Goal: Task Accomplishment & Management: Use online tool/utility

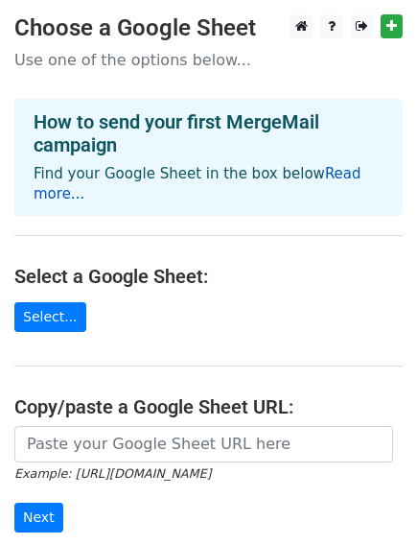
click at [339, 175] on link "Read more..." at bounding box center [198, 183] width 328 height 37
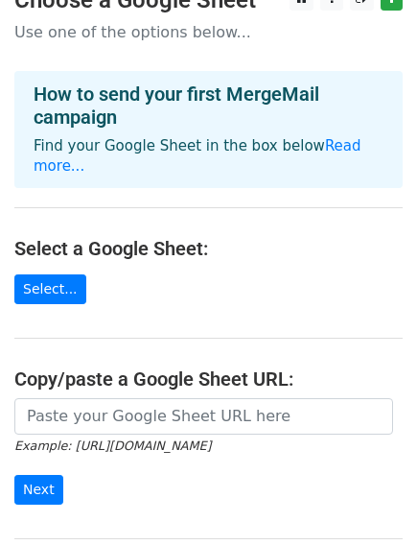
scroll to position [23, 0]
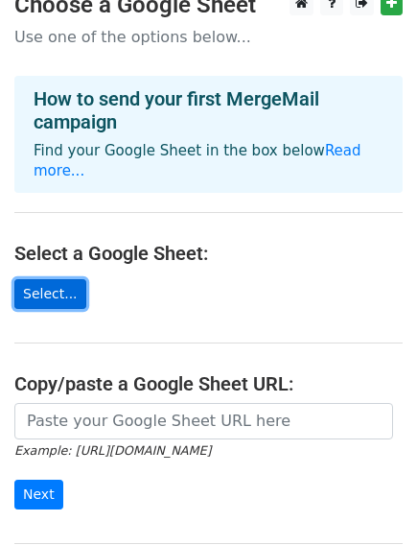
click at [57, 279] on link "Select..." at bounding box center [50, 294] width 72 height 30
click at [31, 279] on link "Select..." at bounding box center [50, 294] width 72 height 30
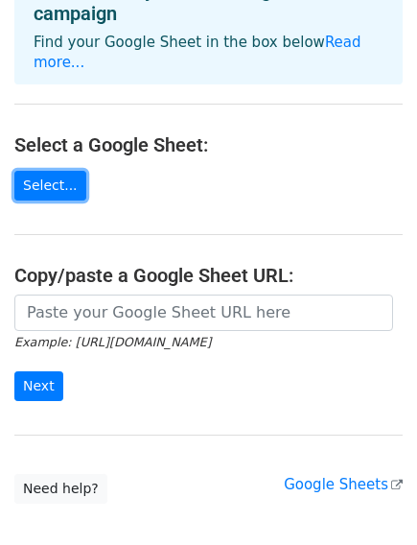
scroll to position [187, 0]
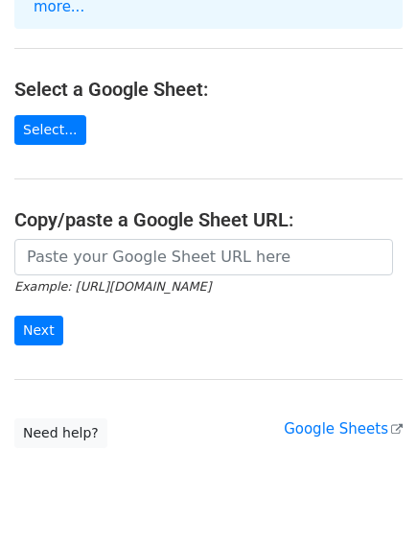
click at [178, 279] on small "Example: [URL][DOMAIN_NAME]" at bounding box center [112, 286] width 197 height 14
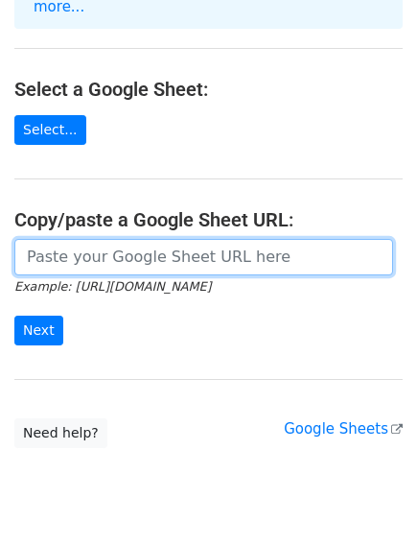
click at [167, 239] on input "url" at bounding box center [203, 257] width 379 height 36
paste input "C:\Users\Dell\Desktop\الفضة"
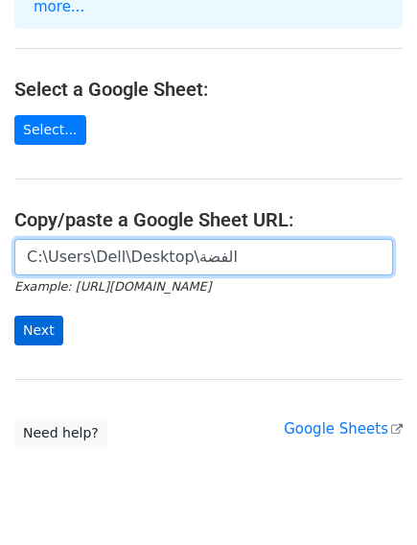
type input "C:\Users\Dell\Desktop\الفضة"
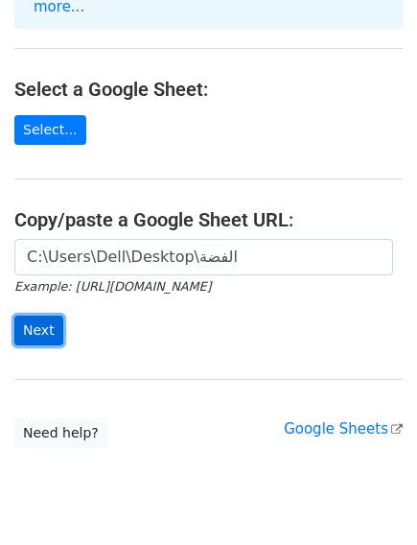
click at [35, 315] on input "Next" at bounding box center [38, 330] width 49 height 30
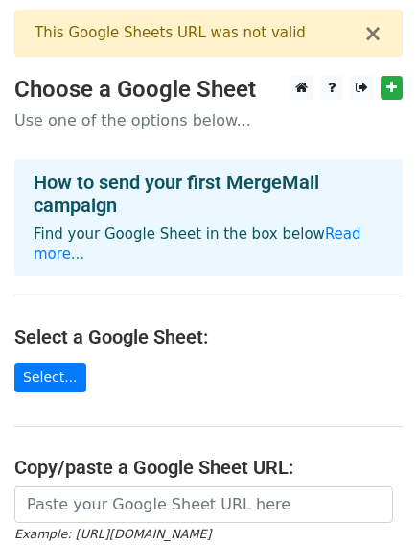
scroll to position [240, 0]
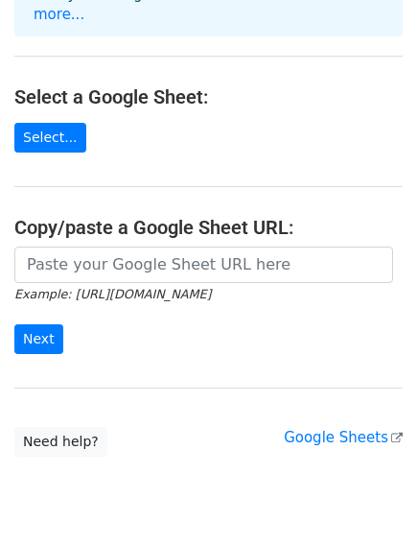
click at [77, 308] on form "Example: https://docs.google.com/spreadsheets/d/abc/edit Next" at bounding box center [208, 299] width 388 height 107
click at [102, 287] on small "Example: [URL][DOMAIN_NAME]" at bounding box center [112, 294] width 197 height 14
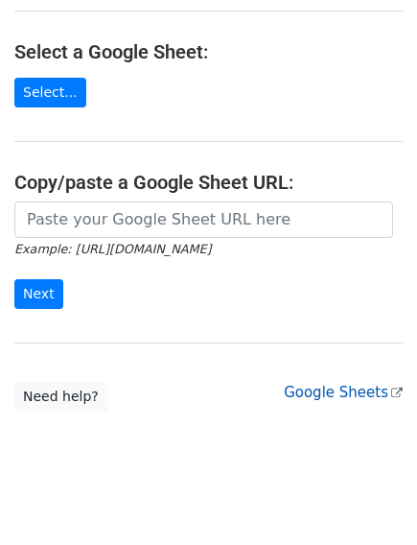
click at [353, 384] on link "Google Sheets" at bounding box center [343, 392] width 119 height 17
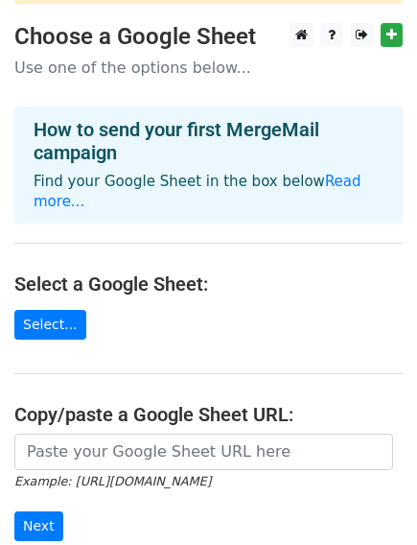
scroll to position [35, 0]
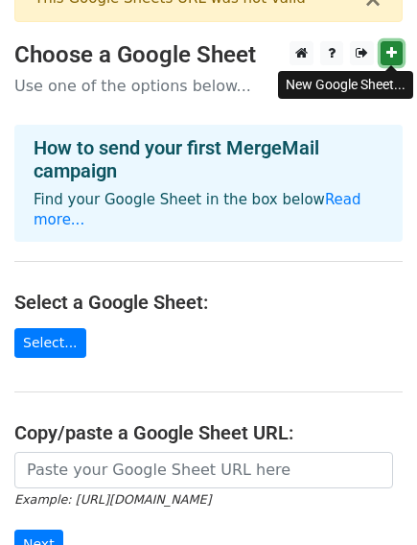
click at [392, 48] on icon at bounding box center [391, 52] width 11 height 13
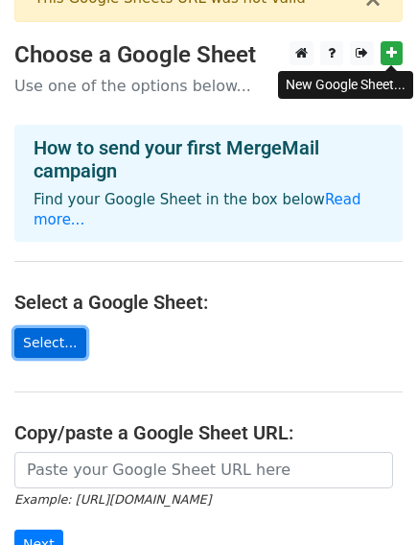
click at [43, 328] on link "Select..." at bounding box center [50, 343] width 72 height 30
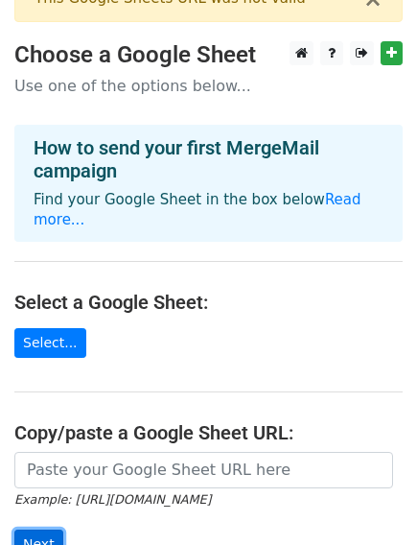
click at [33, 529] on input "Next" at bounding box center [38, 544] width 49 height 30
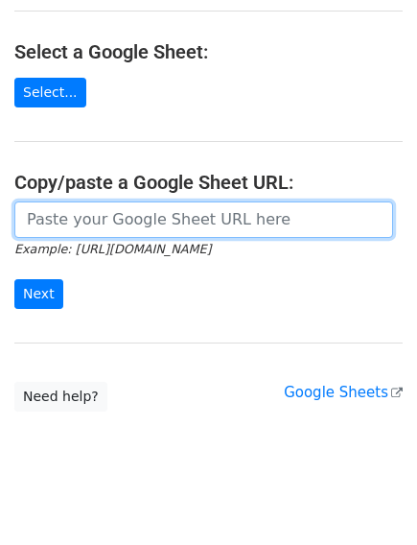
scroll to position [0, 0]
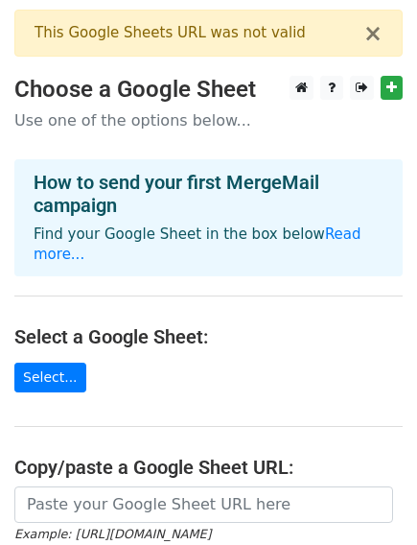
click at [172, 126] on p "Use one of the options below..." at bounding box center [208, 120] width 388 height 20
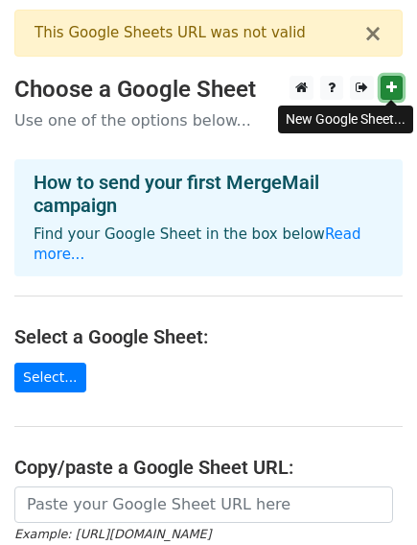
click at [390, 83] on icon at bounding box center [391, 87] width 11 height 13
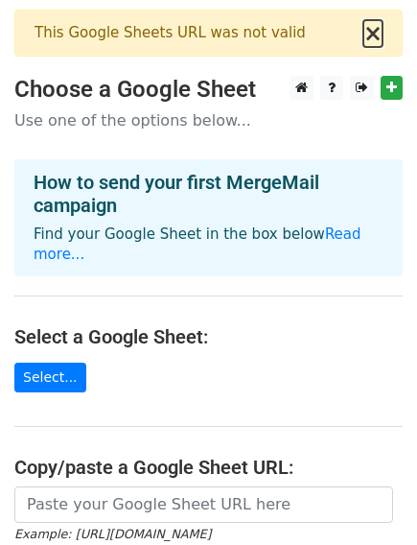
click at [374, 34] on button "×" at bounding box center [372, 33] width 19 height 23
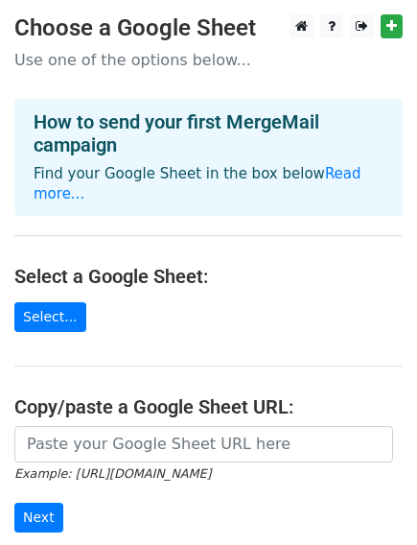
click at [112, 137] on h4 "How to send your first MergeMail campaign" at bounding box center [209, 133] width 350 height 46
click at [128, 58] on p "Use one of the options below..." at bounding box center [208, 60] width 388 height 20
click at [222, 60] on p "Use one of the options below..." at bounding box center [208, 60] width 388 height 20
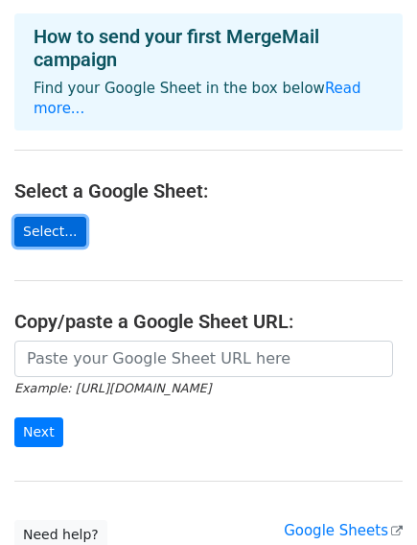
click at [52, 217] on link "Select..." at bounding box center [50, 232] width 72 height 30
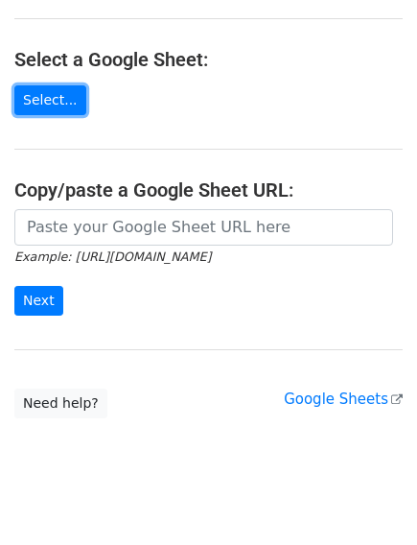
scroll to position [223, 0]
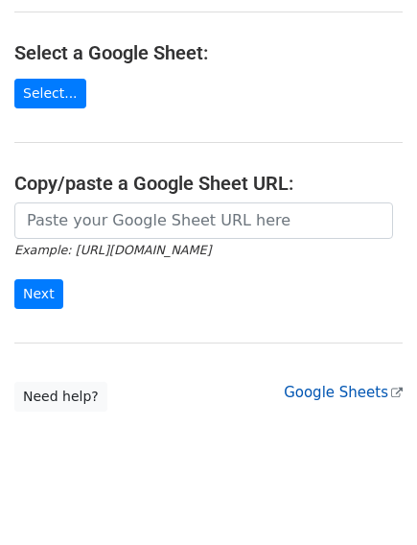
click at [326, 384] on link "Google Sheets" at bounding box center [343, 392] width 119 height 17
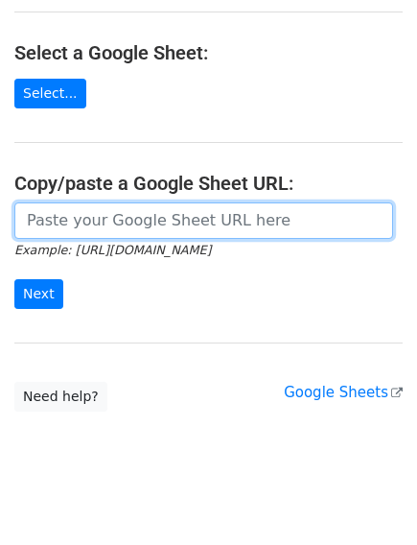
click at [135, 204] on input "url" at bounding box center [203, 220] width 379 height 36
paste input "https://docs.google.com/spreadsheets/d/1cUtzozzA4e0gZ48Rlkm2ceHqzQob2oRvNku6D1B…"
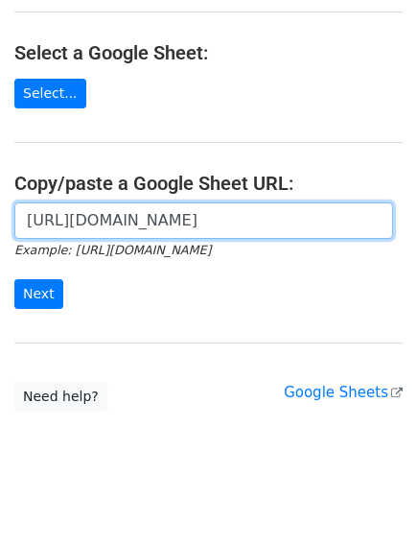
scroll to position [0, 422]
type input "https://docs.google.com/spreadsheets/d/1cUtzozzA4e0gZ48Rlkm2ceHqzQob2oRvNku6D1B…"
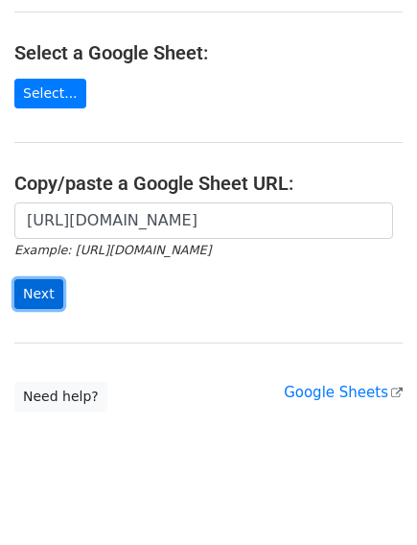
click at [29, 279] on input "Next" at bounding box center [38, 294] width 49 height 30
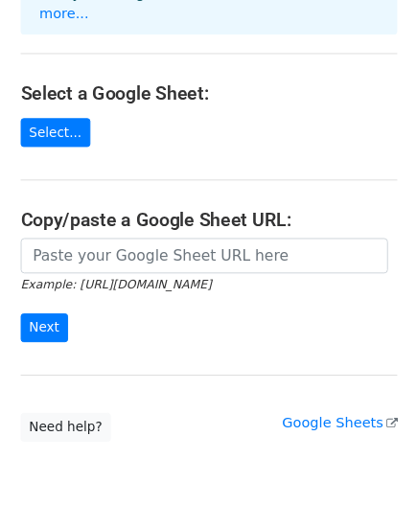
scroll to position [328, 0]
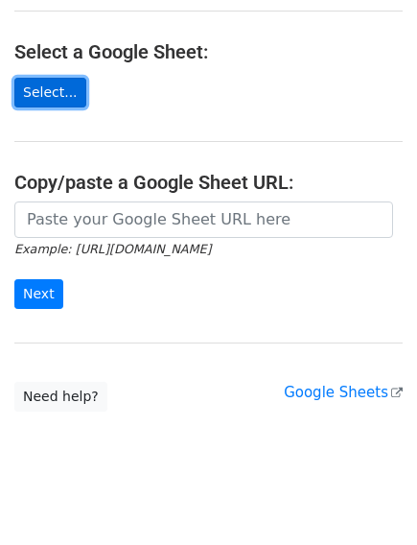
click at [35, 78] on link "Select..." at bounding box center [50, 93] width 72 height 30
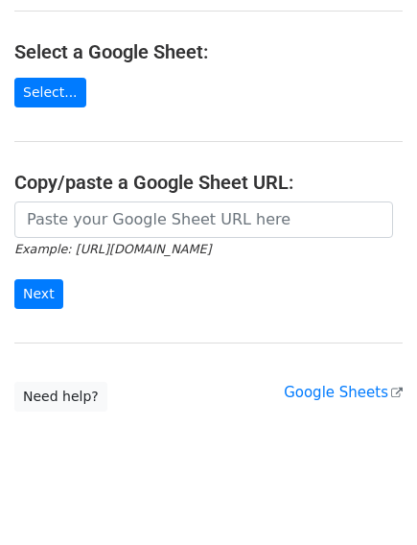
click at [181, 53] on main "× Your current MergeMail user ( dealatoz2025@gmail.com ) cannot access this Goo…" at bounding box center [208, 47] width 417 height 730
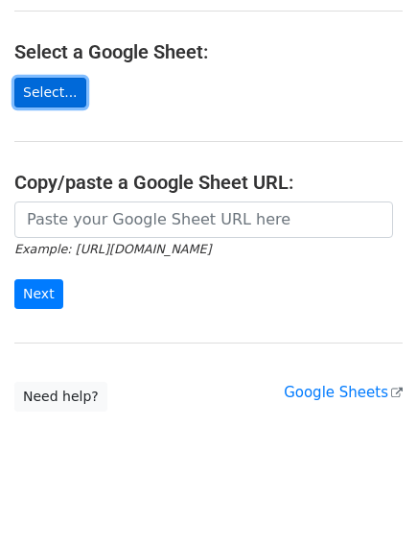
click at [53, 78] on link "Select..." at bounding box center [50, 93] width 72 height 30
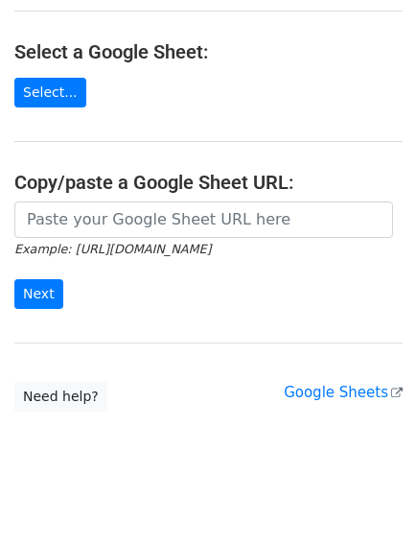
click at [100, 106] on main "× Your current MergeMail user ( dealatoz2025@gmail.com ) cannot access this Goo…" at bounding box center [208, 47] width 417 height 730
click at [102, 95] on main "× Your current MergeMail user ( dealatoz2025@gmail.com ) cannot access this Goo…" at bounding box center [208, 47] width 417 height 730
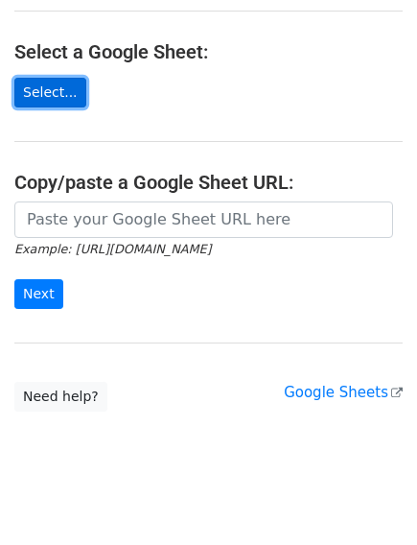
click at [62, 78] on link "Select..." at bounding box center [50, 93] width 72 height 30
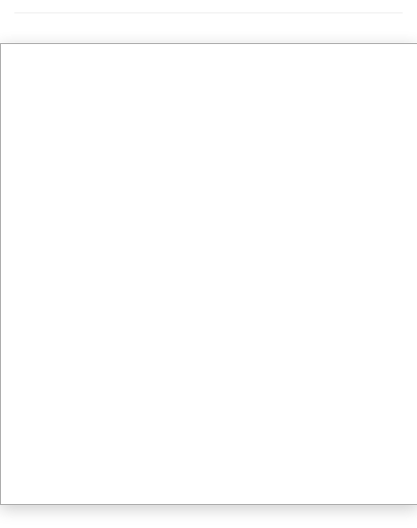
scroll to position [344, 0]
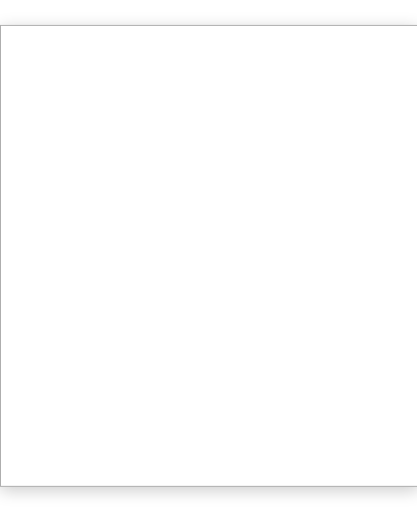
click at [211, 505] on div at bounding box center [208, 92] width 417 height 873
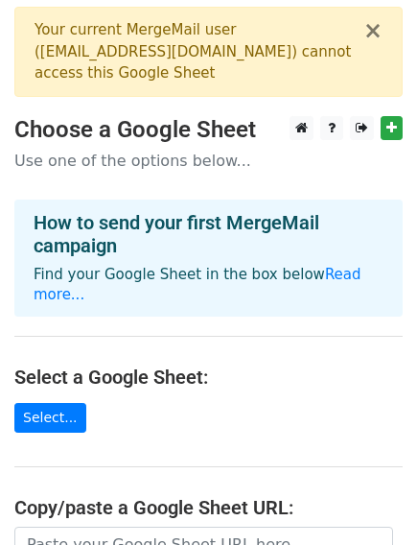
scroll to position [0, 0]
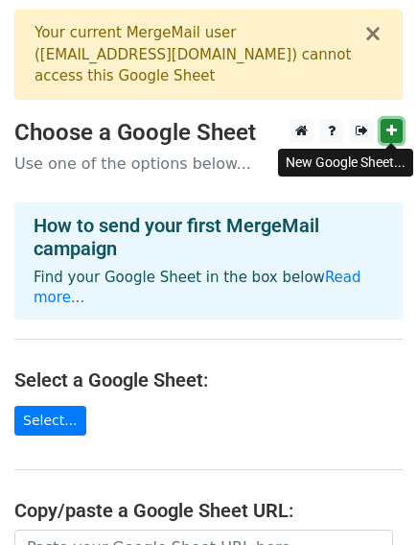
click at [392, 126] on icon at bounding box center [391, 130] width 11 height 13
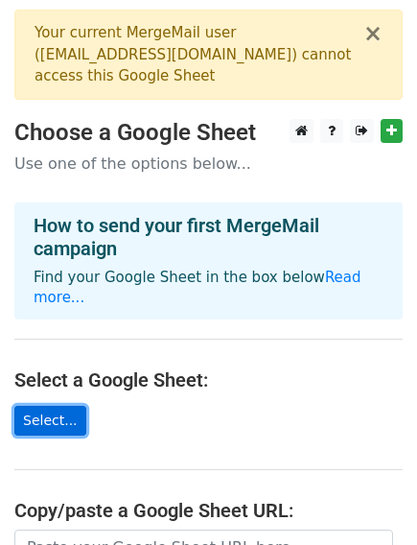
click at [57, 406] on link "Select..." at bounding box center [50, 421] width 72 height 30
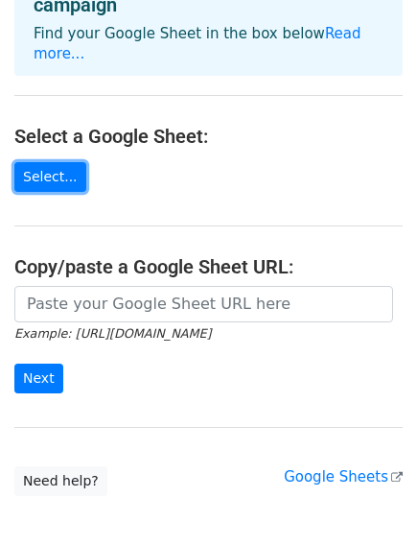
scroll to position [246, 0]
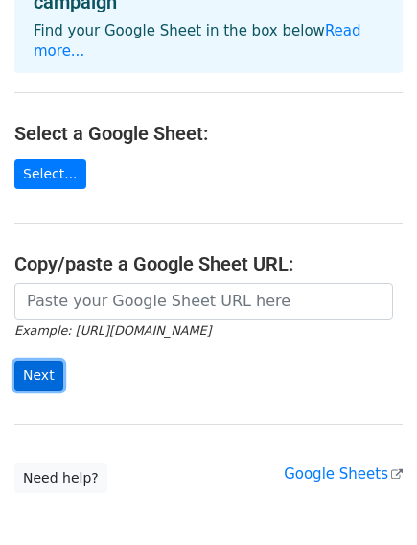
click at [35, 361] on input "Next" at bounding box center [38, 376] width 49 height 30
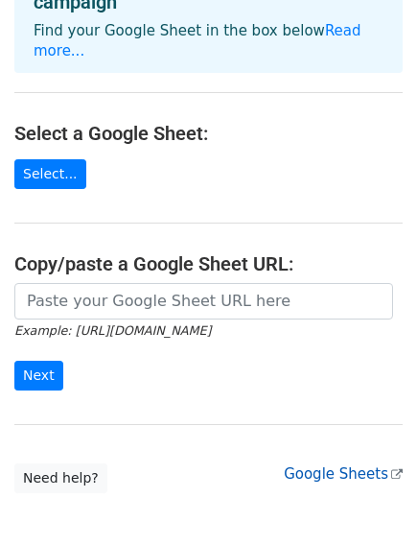
click at [315, 465] on link "Google Sheets" at bounding box center [343, 473] width 119 height 17
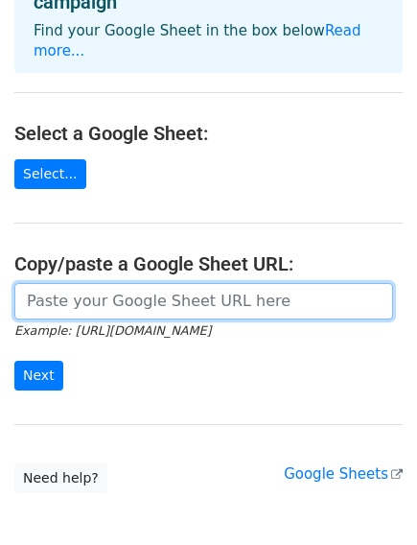
click at [139, 286] on input "url" at bounding box center [203, 301] width 379 height 36
paste input "https://docs.google.com/spreadsheets/d/1cUtzozzA4e0gZ48Rlkm2ceHqzQob2oRvNku6D1B…"
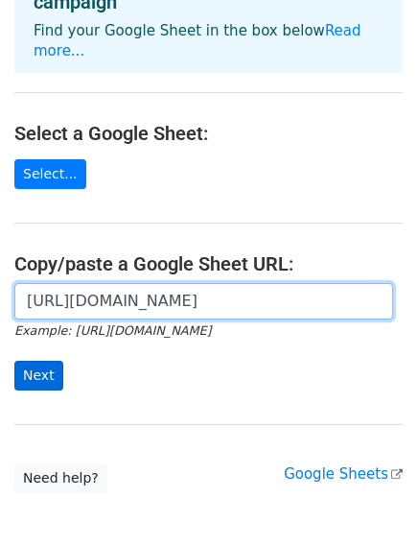
type input "https://docs.google.com/spreadsheets/d/1cUtzozzA4e0gZ48Rlkm2ceHqzQob2oRvNku6D1B…"
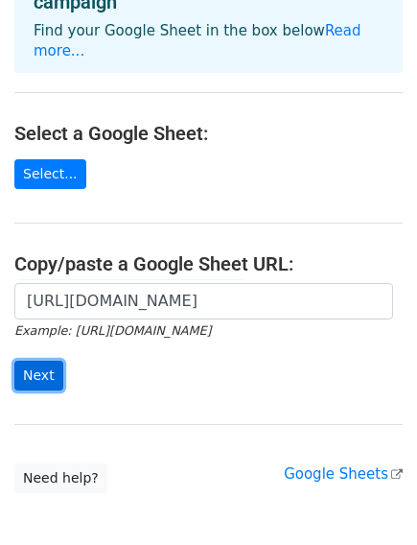
click at [38, 361] on input "Next" at bounding box center [38, 376] width 49 height 30
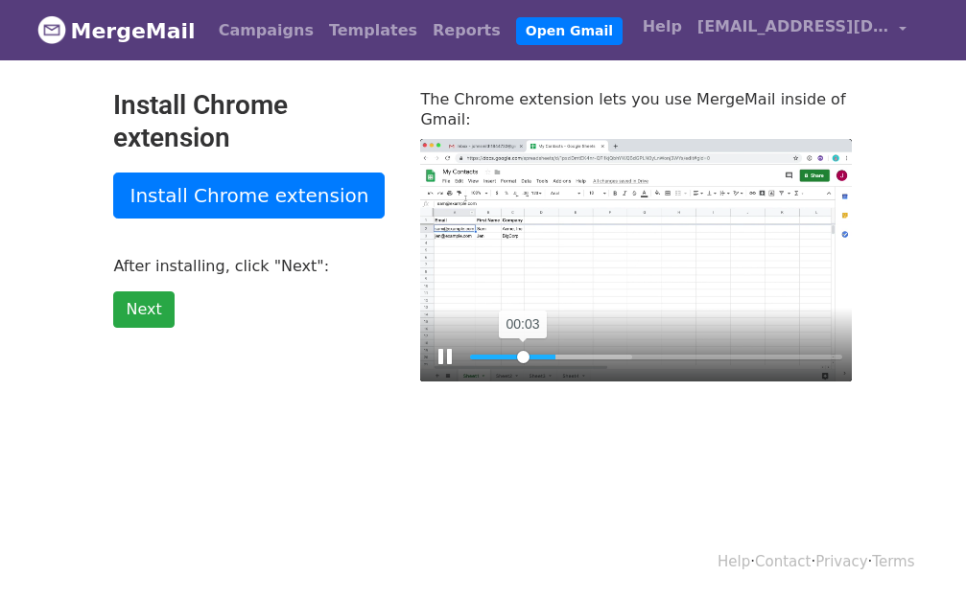
click at [523, 348] on input "Seek" at bounding box center [656, 357] width 372 height 18
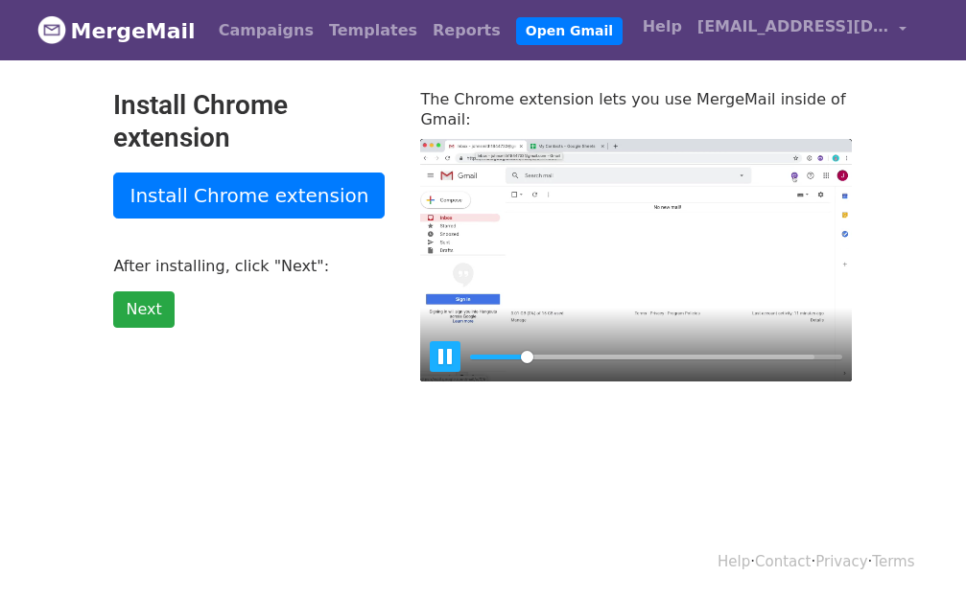
click at [439, 341] on button "Pause Play" at bounding box center [445, 356] width 31 height 31
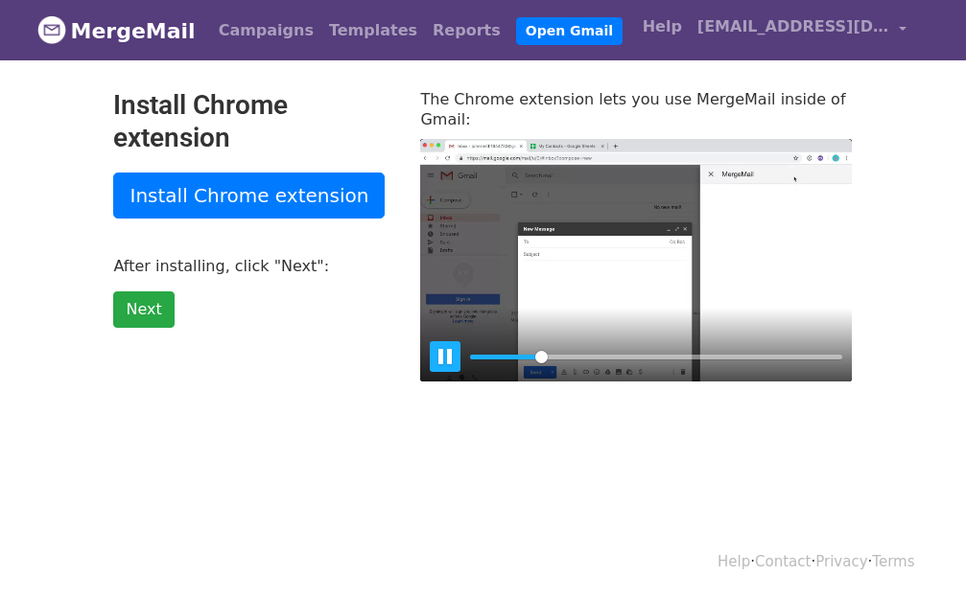
click at [439, 341] on button "Pause Play" at bounding box center [445, 356] width 31 height 31
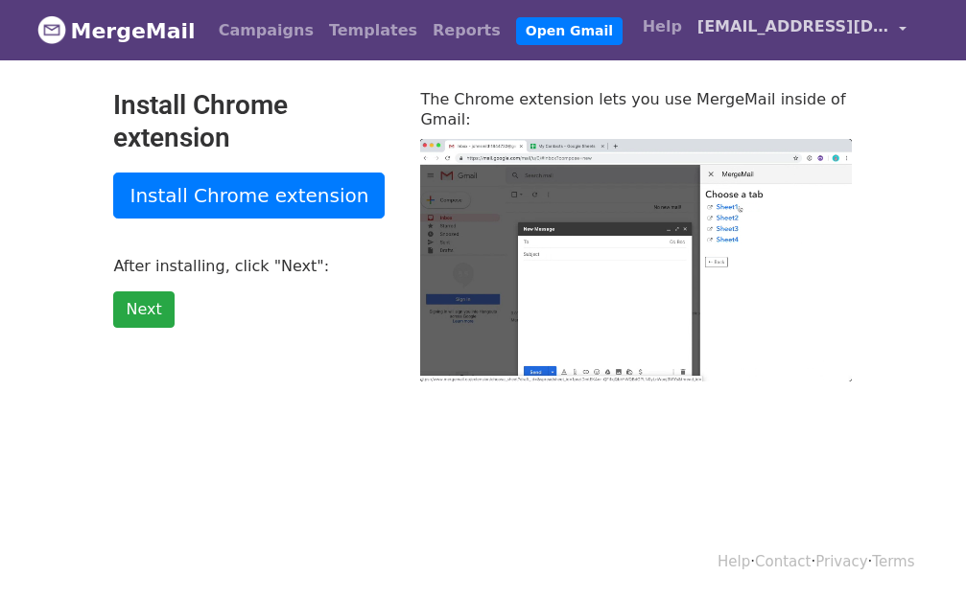
click at [901, 28] on link "dealatoz2025@gmail.com" at bounding box center [801, 30] width 224 height 45
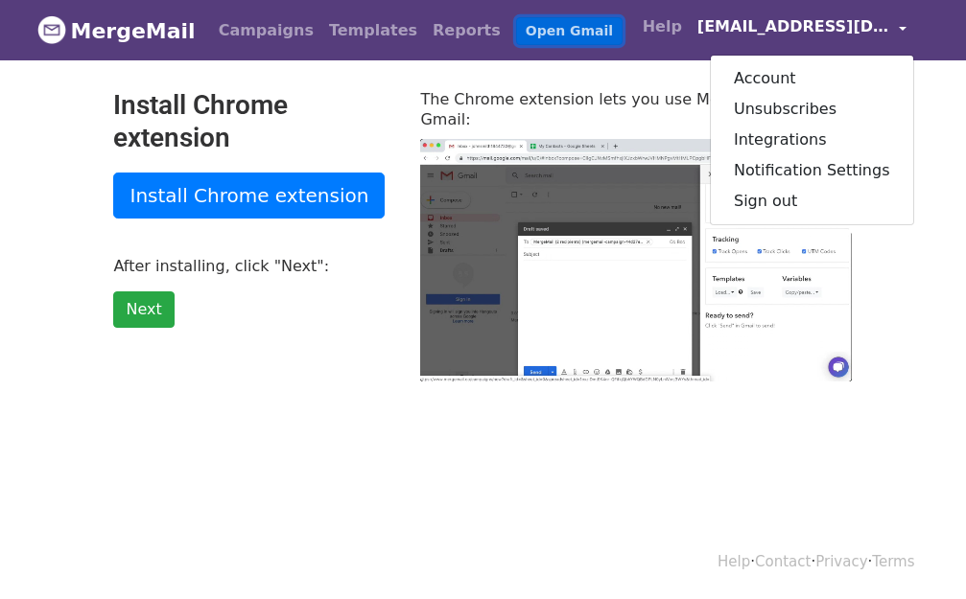
click at [516, 31] on link "Open Gmail" at bounding box center [569, 31] width 106 height 28
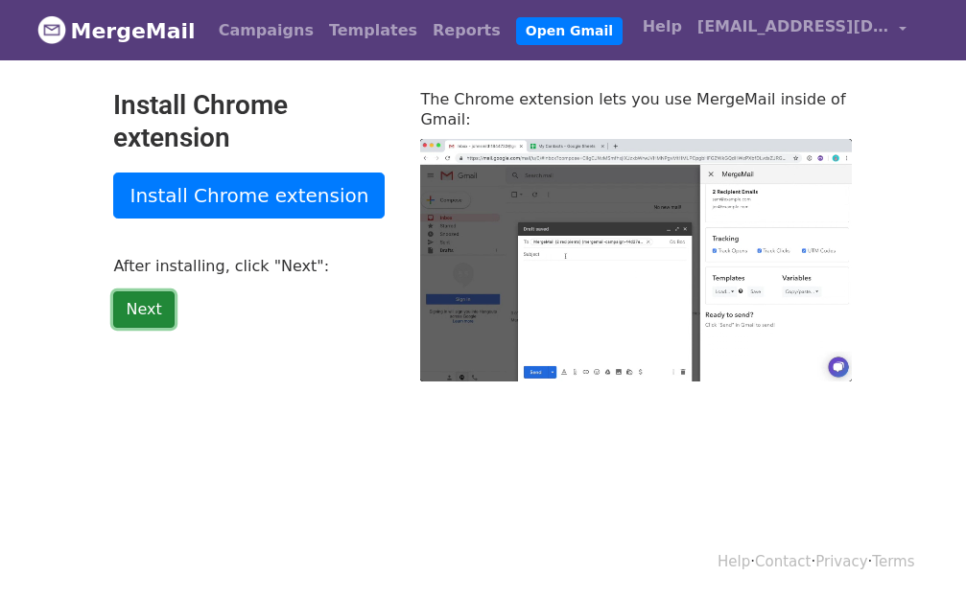
click at [145, 307] on link "Next" at bounding box center [143, 310] width 60 height 36
type input "39.42"
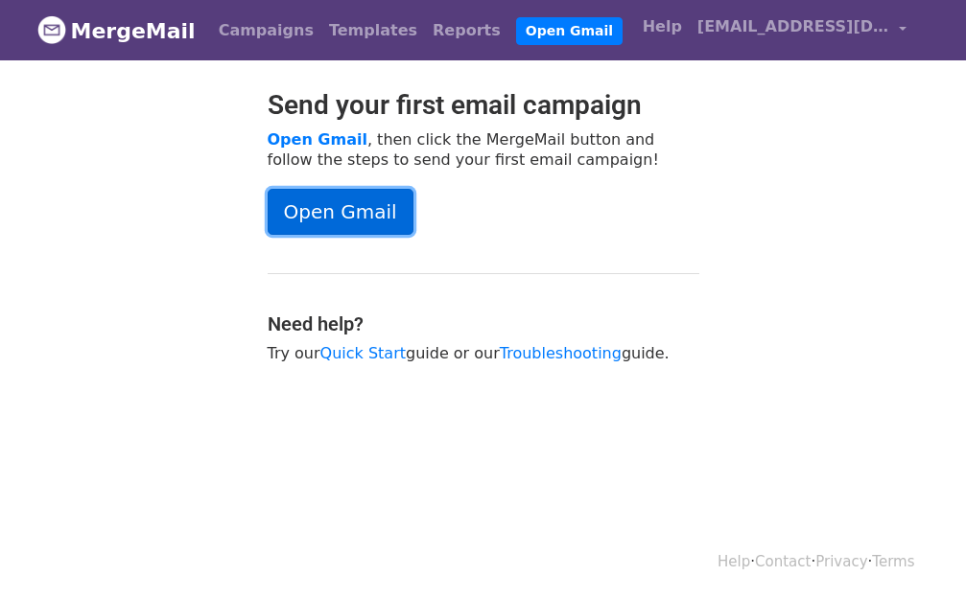
click at [287, 207] on link "Open Gmail" at bounding box center [341, 212] width 146 height 46
click at [332, 213] on link "Open Gmail" at bounding box center [341, 212] width 146 height 46
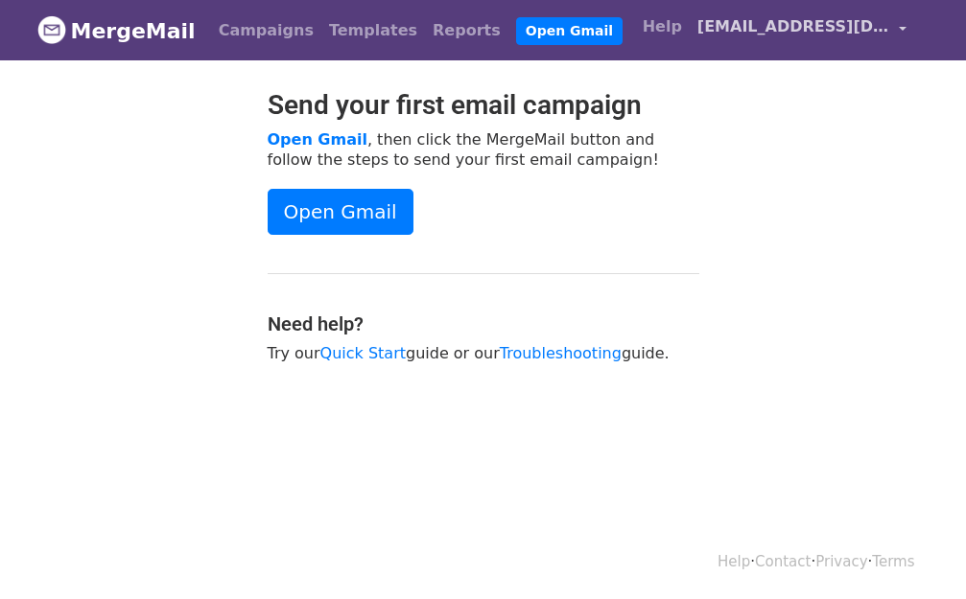
click at [891, 26] on link "[EMAIL_ADDRESS][DOMAIN_NAME]" at bounding box center [801, 30] width 224 height 45
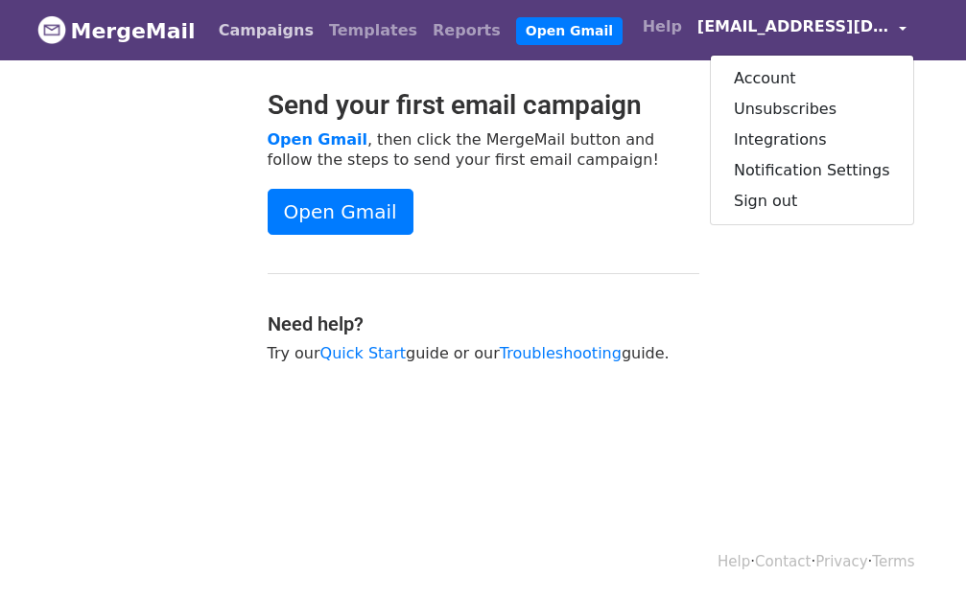
click at [240, 30] on link "Campaigns" at bounding box center [266, 31] width 110 height 38
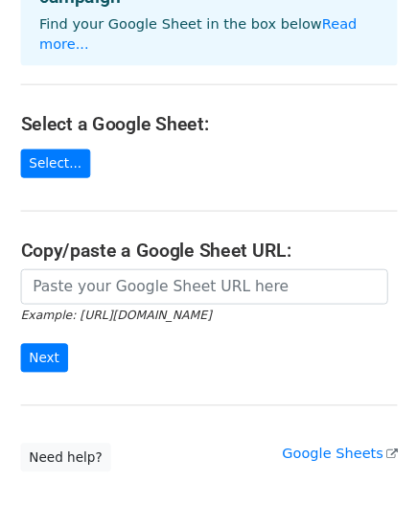
scroll to position [150, 0]
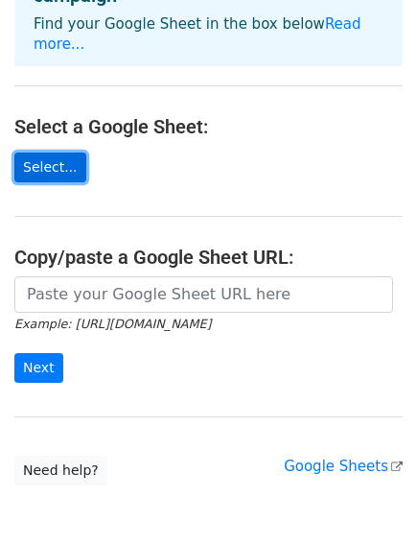
click at [58, 152] on link "Select..." at bounding box center [50, 167] width 72 height 30
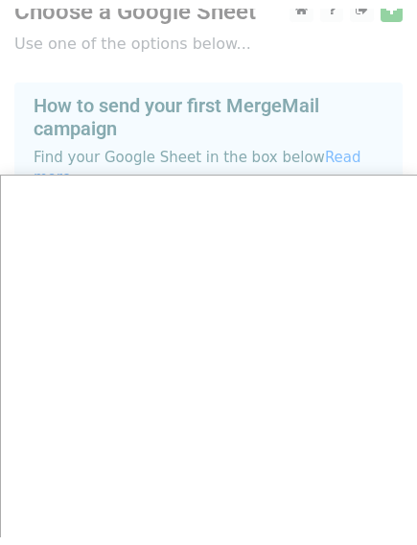
scroll to position [26, 0]
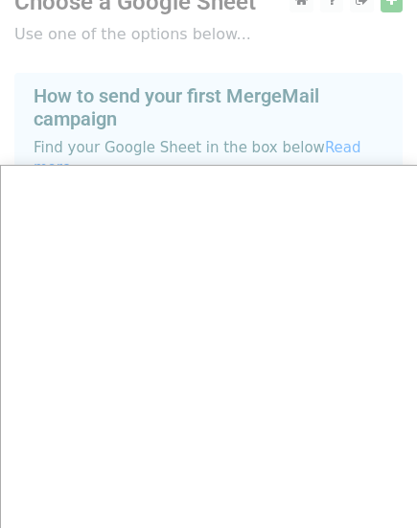
click at [271, 95] on div at bounding box center [208, 358] width 417 height 768
click at [238, 148] on div at bounding box center [208, 358] width 417 height 768
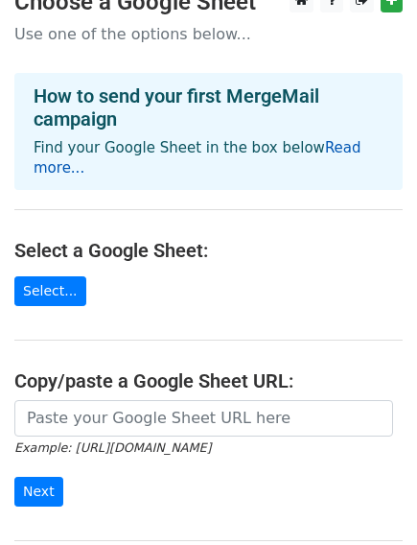
click at [325, 146] on link "Read more..." at bounding box center [198, 157] width 328 height 37
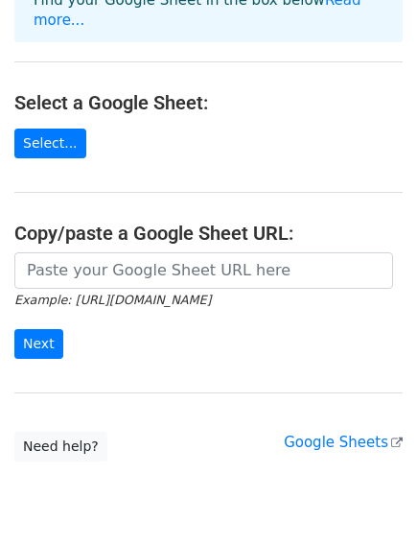
scroll to position [176, 0]
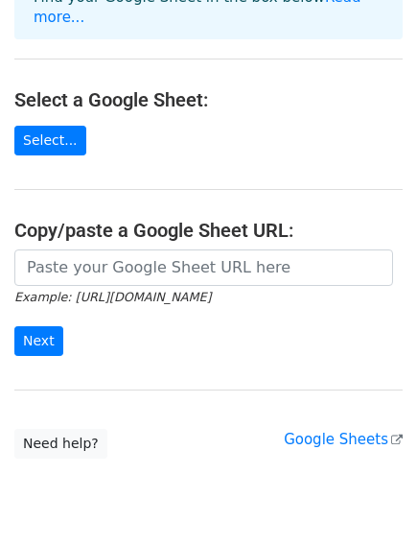
click at [130, 286] on form "Example: https://docs.google.com/spreadsheets/d/abc/edit Next" at bounding box center [208, 302] width 388 height 107
click at [58, 288] on form "Example: https://docs.google.com/spreadsheets/d/abc/edit Next" at bounding box center [208, 302] width 388 height 107
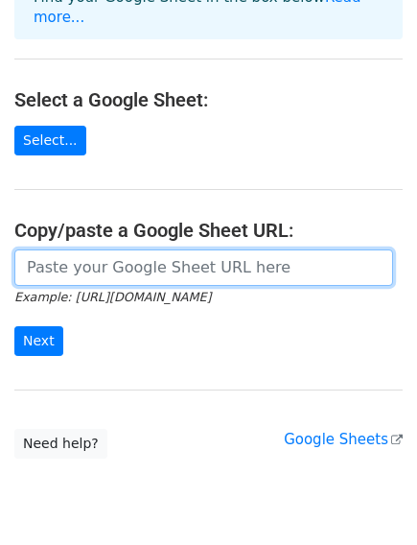
click at [73, 249] on input "url" at bounding box center [203, 267] width 379 height 36
paste input "https://docs.google.com/spreadsheets/d/1cUtzozzA4e0gZ48Rlkm2ceHqzQob2oRvNku6D1B…"
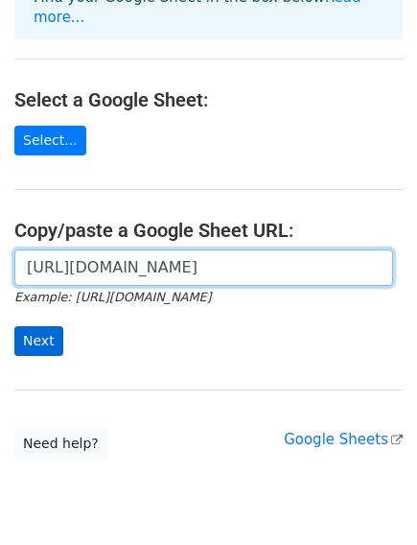
type input "https://docs.google.com/spreadsheets/d/1cUtzozzA4e0gZ48Rlkm2ceHqzQob2oRvNku6D1B…"
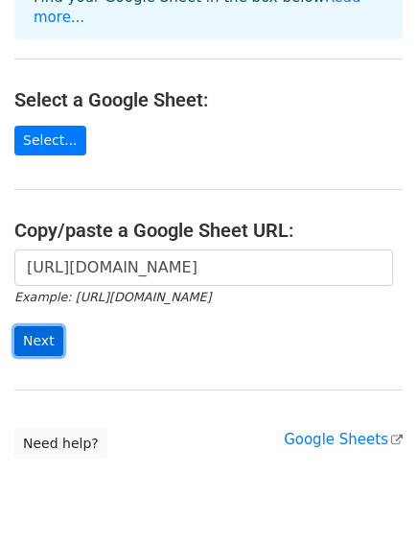
click at [45, 326] on input "Next" at bounding box center [38, 341] width 49 height 30
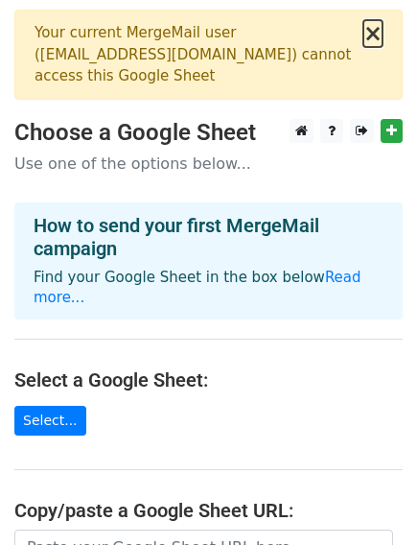
click at [374, 35] on button "×" at bounding box center [372, 33] width 19 height 23
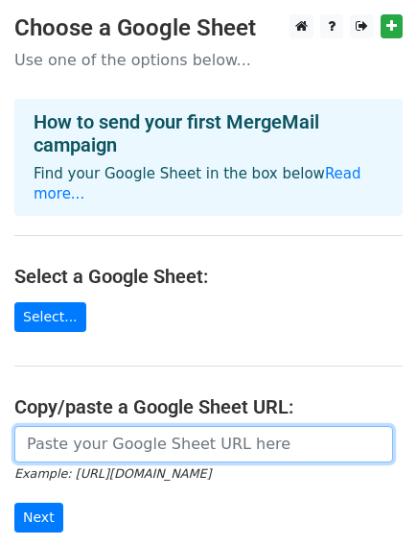
click at [67, 432] on input "url" at bounding box center [203, 444] width 379 height 36
paste input "[URL][DOMAIN_NAME]"
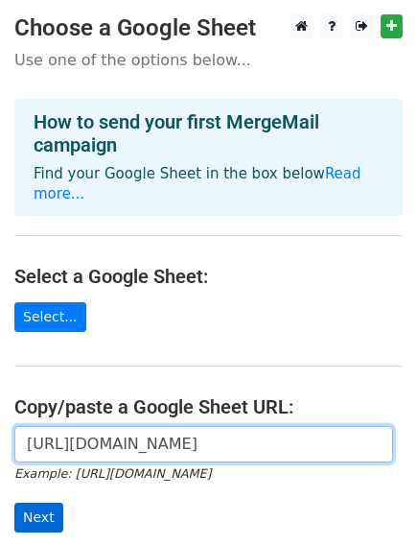
type input "[URL][DOMAIN_NAME]"
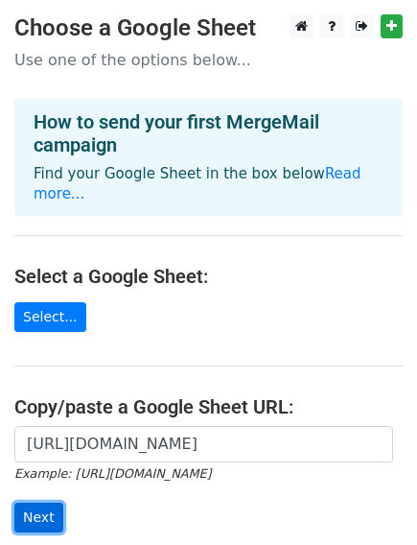
click at [47, 502] on input "Next" at bounding box center [38, 517] width 49 height 30
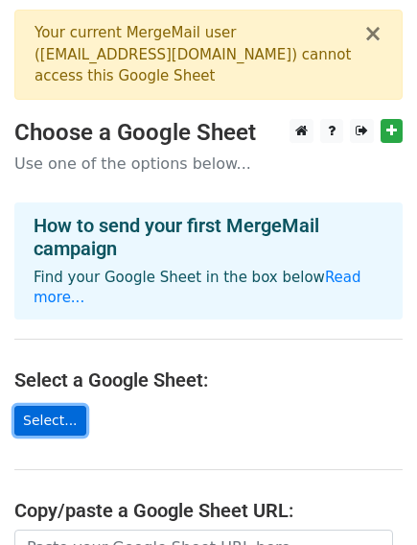
click at [62, 406] on link "Select..." at bounding box center [50, 421] width 72 height 30
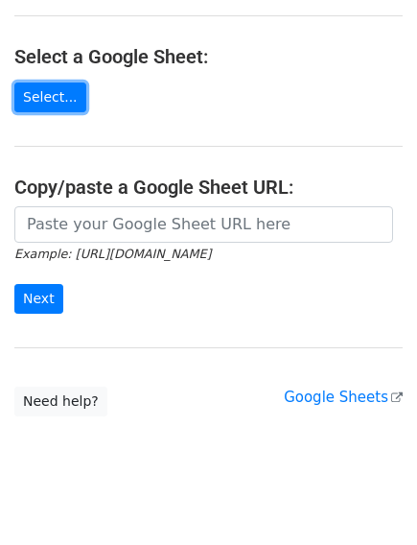
scroll to position [328, 0]
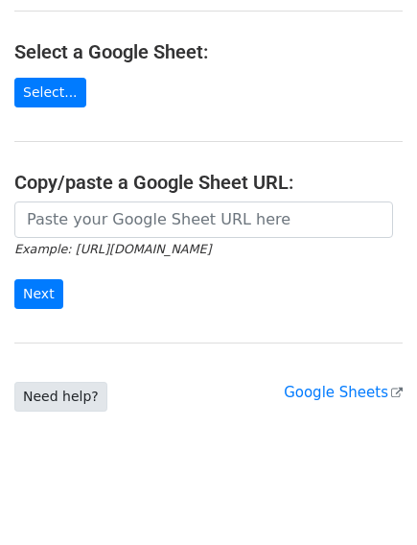
click at [82, 390] on body "× Your current MergeMail user ( [EMAIL_ADDRESS][DOMAIN_NAME] ) cannot access th…" at bounding box center [208, 85] width 417 height 806
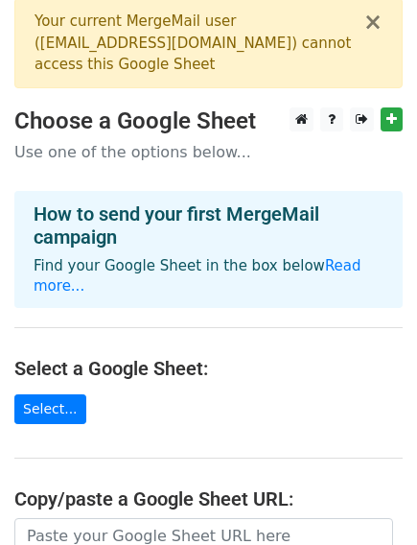
scroll to position [0, 0]
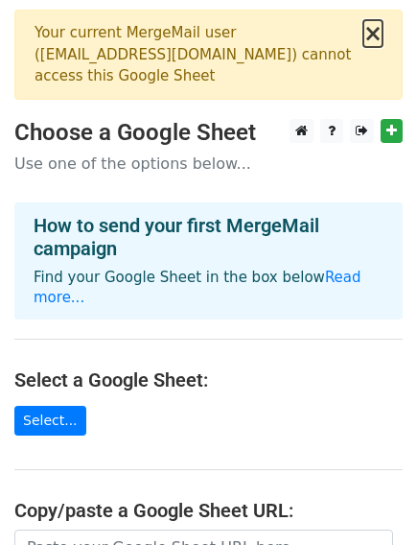
click at [376, 35] on button "×" at bounding box center [372, 33] width 19 height 23
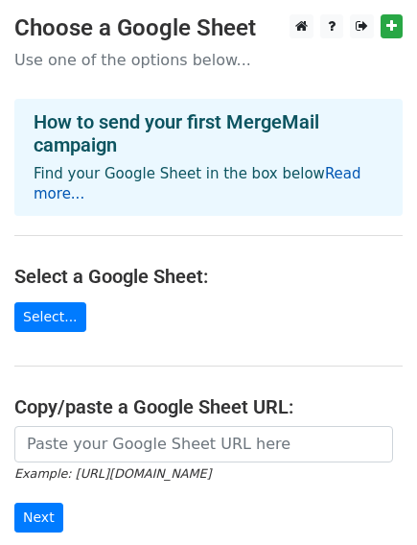
click at [315, 174] on link "Read more..." at bounding box center [198, 183] width 328 height 37
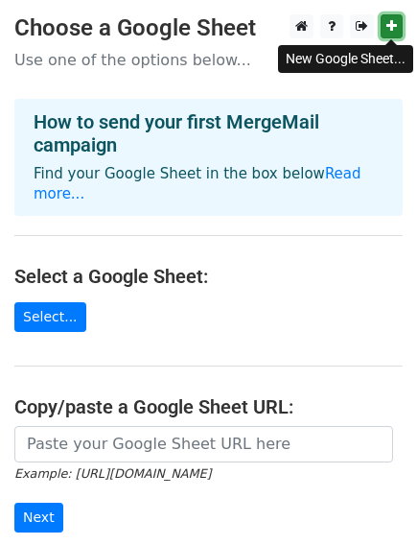
click at [392, 16] on link at bounding box center [392, 26] width 22 height 24
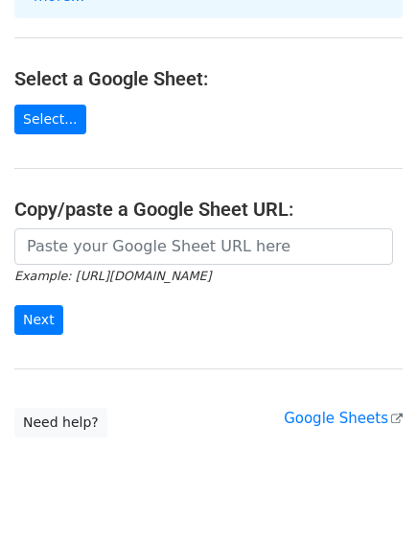
scroll to position [223, 0]
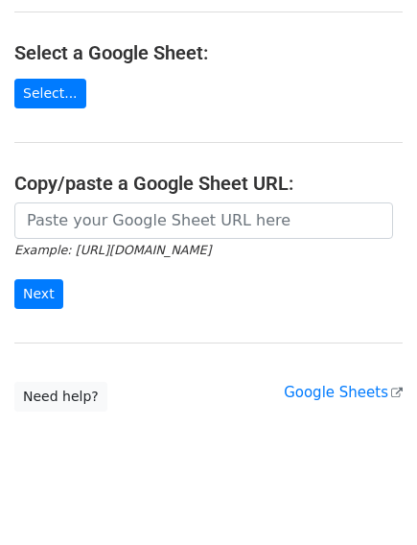
click at [243, 249] on form "Example: [URL][DOMAIN_NAME] Next" at bounding box center [208, 255] width 388 height 107
click at [242, 239] on form "Example: [URL][DOMAIN_NAME] Next" at bounding box center [208, 255] width 388 height 107
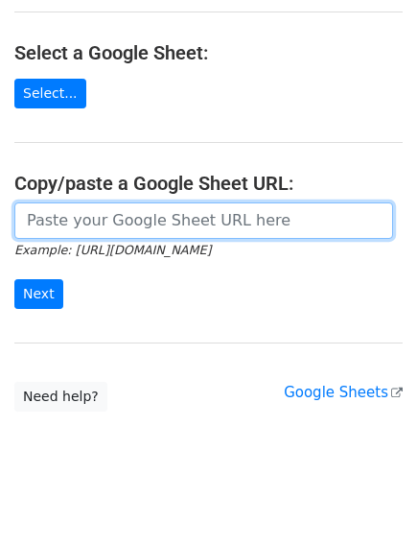
click at [85, 202] on input "url" at bounding box center [203, 220] width 379 height 36
type input "C:\Users\Dell\Desktop\الفضة"
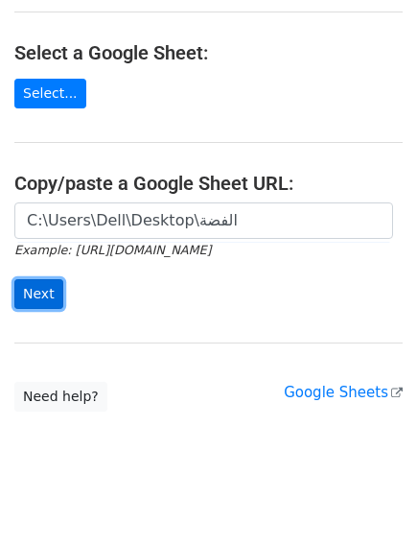
click at [28, 279] on input "Next" at bounding box center [38, 294] width 49 height 30
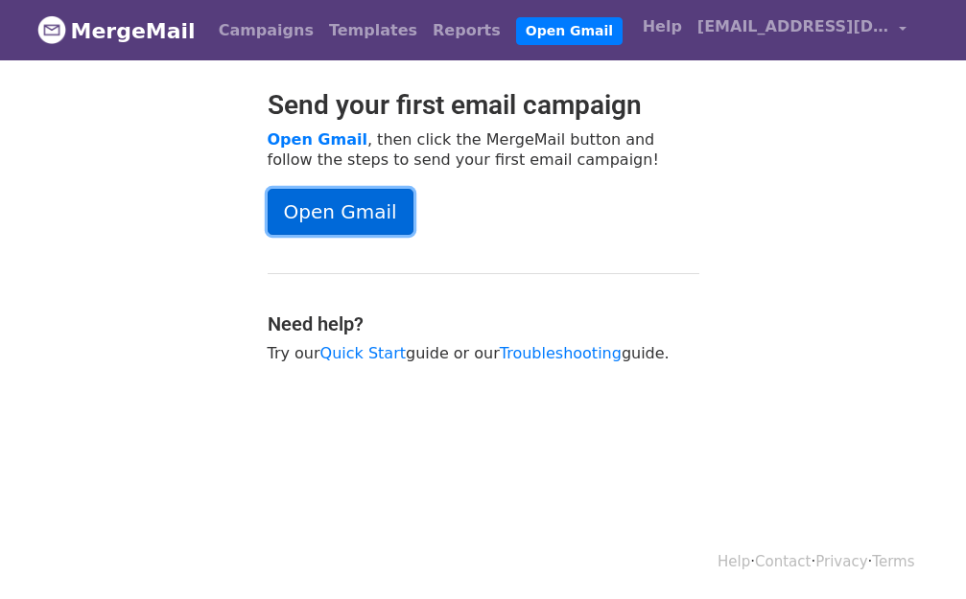
click at [337, 202] on link "Open Gmail" at bounding box center [341, 212] width 146 height 46
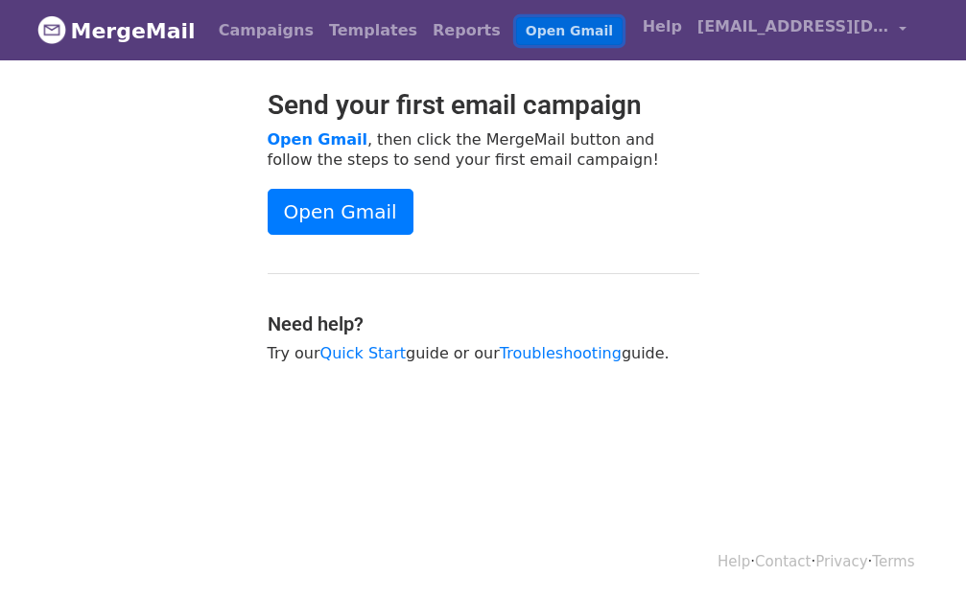
click at [516, 21] on link "Open Gmail" at bounding box center [569, 31] width 106 height 28
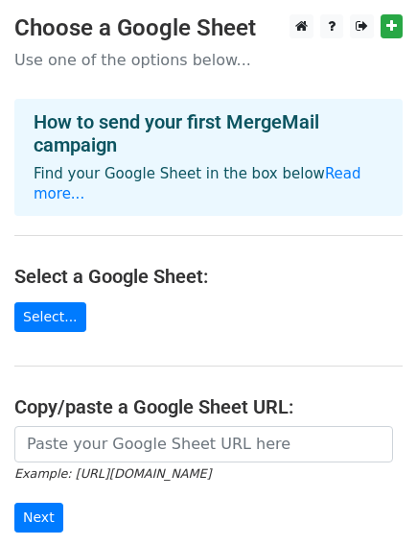
click at [139, 57] on p "Use one of the options below..." at bounding box center [208, 60] width 388 height 20
click at [138, 57] on p "Use one of the options below..." at bounding box center [208, 60] width 388 height 20
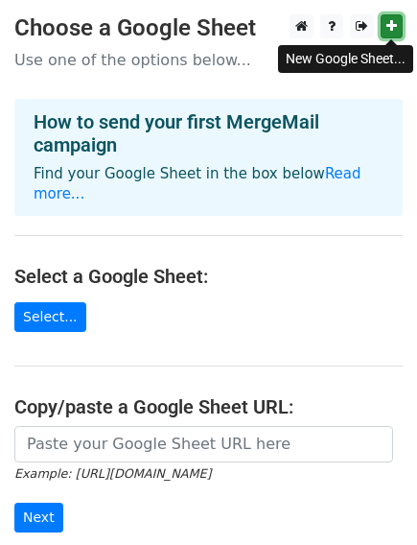
click at [390, 26] on icon at bounding box center [391, 25] width 11 height 13
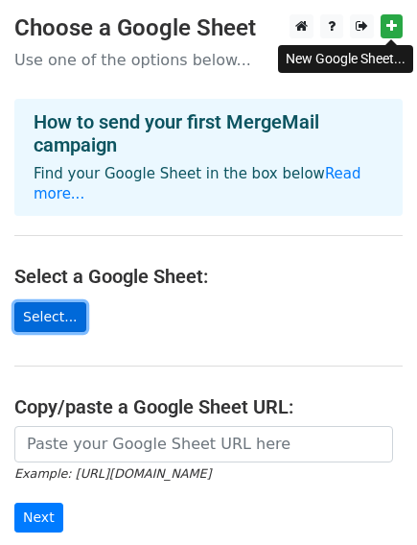
click at [54, 302] on link "Select..." at bounding box center [50, 317] width 72 height 30
